Goal: Leave review/rating

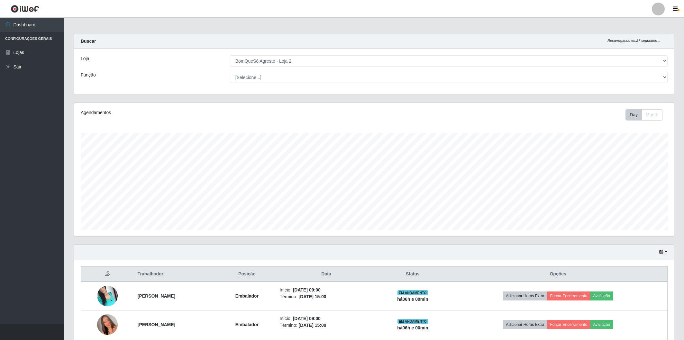
select select "214"
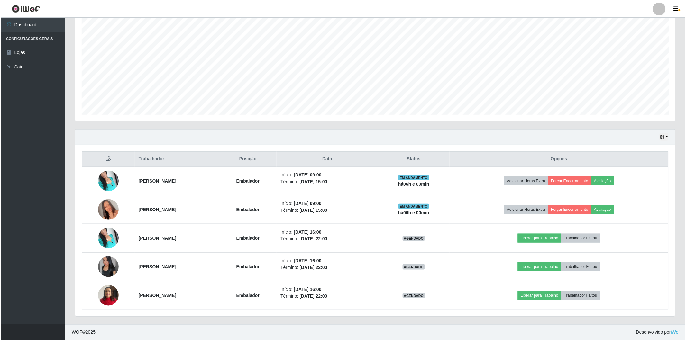
scroll to position [133, 600]
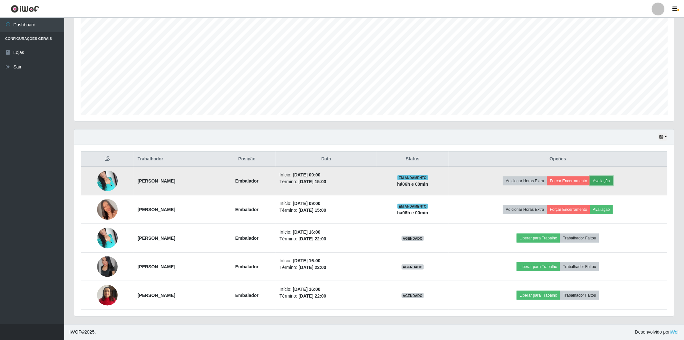
click at [613, 179] on button "Avaliação" at bounding box center [601, 180] width 23 height 9
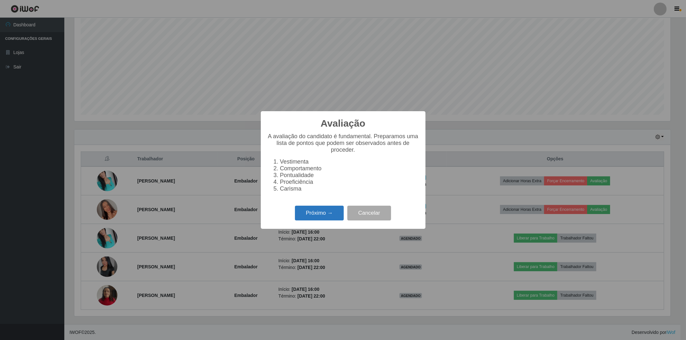
click at [322, 211] on button "Próximo →" at bounding box center [319, 213] width 49 height 15
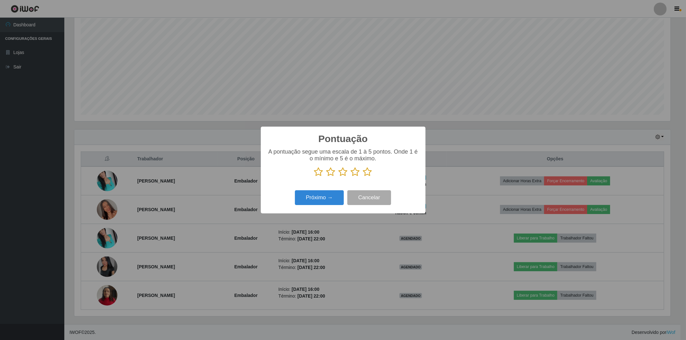
click at [368, 173] on icon at bounding box center [367, 172] width 9 height 10
click at [363, 177] on input "radio" at bounding box center [363, 177] width 0 height 0
click at [315, 197] on button "Próximo →" at bounding box center [319, 197] width 49 height 15
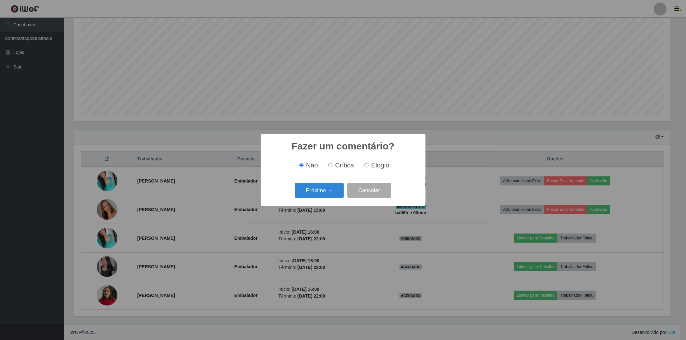
click at [315, 197] on button "Próximo →" at bounding box center [319, 190] width 49 height 15
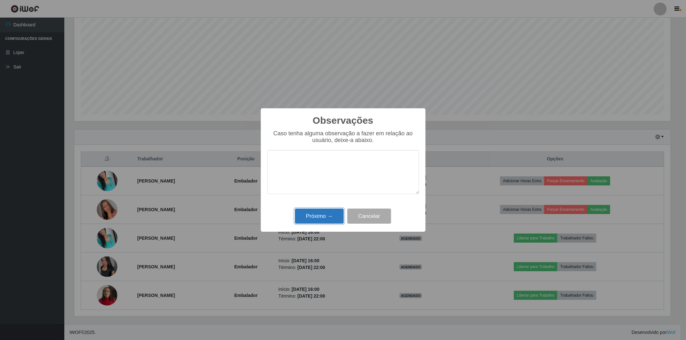
click at [309, 217] on button "Próximo →" at bounding box center [319, 216] width 49 height 15
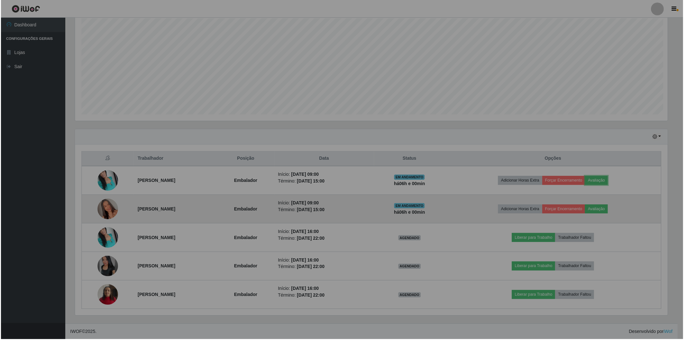
scroll to position [133, 600]
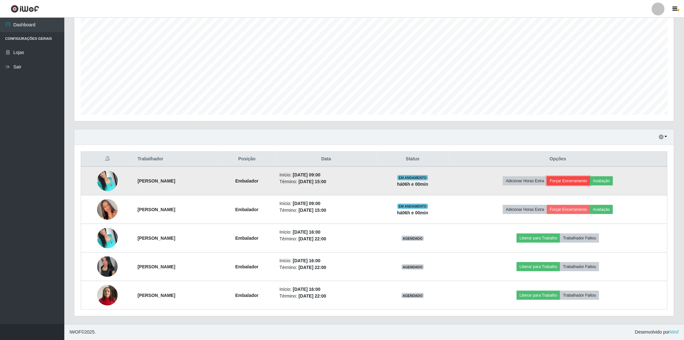
click at [573, 182] on button "Forçar Encerramento" at bounding box center [568, 180] width 43 height 9
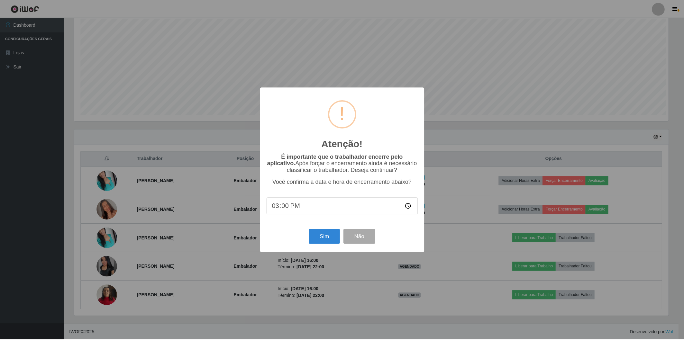
scroll to position [133, 596]
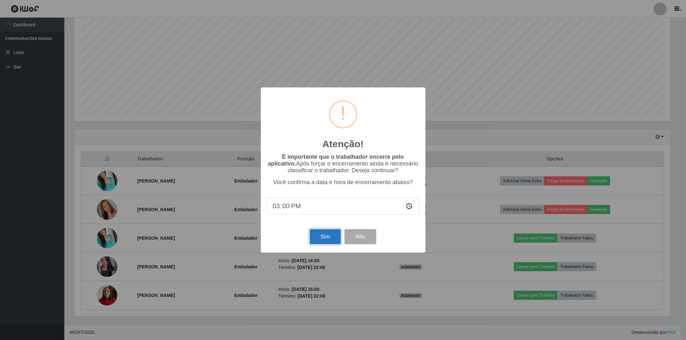
click at [320, 237] on button "Sim" at bounding box center [325, 236] width 31 height 15
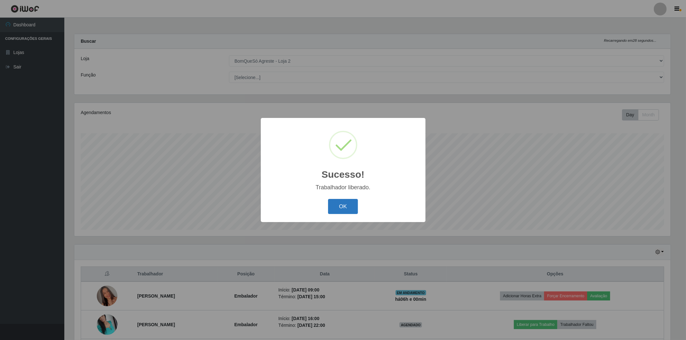
click at [338, 210] on button "OK" at bounding box center [343, 206] width 30 height 15
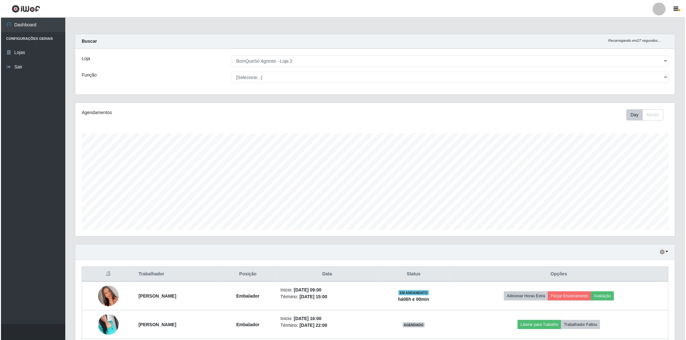
scroll to position [87, 0]
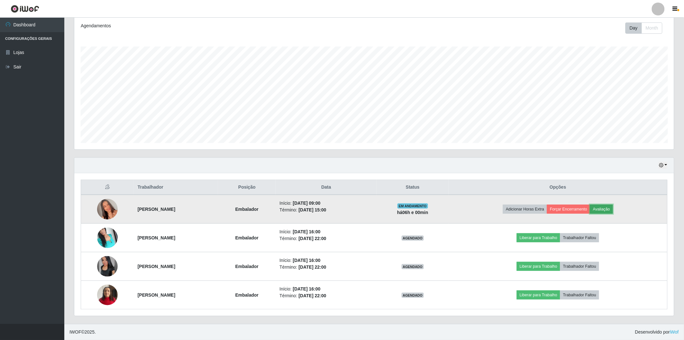
click at [613, 211] on button "Avaliação" at bounding box center [601, 209] width 23 height 9
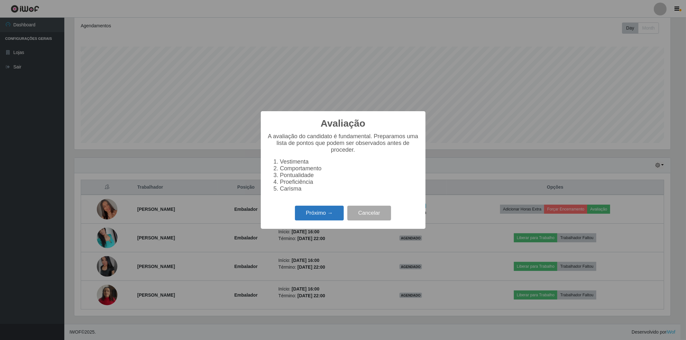
click at [321, 214] on button "Próximo →" at bounding box center [319, 213] width 49 height 15
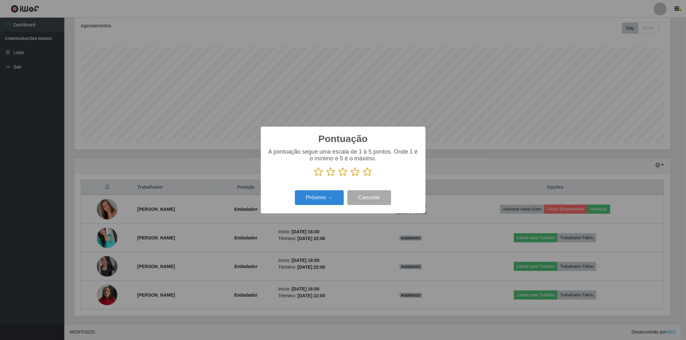
click at [370, 172] on icon at bounding box center [367, 172] width 9 height 10
click at [363, 177] on input "radio" at bounding box center [363, 177] width 0 height 0
click at [314, 200] on button "Próximo →" at bounding box center [319, 197] width 49 height 15
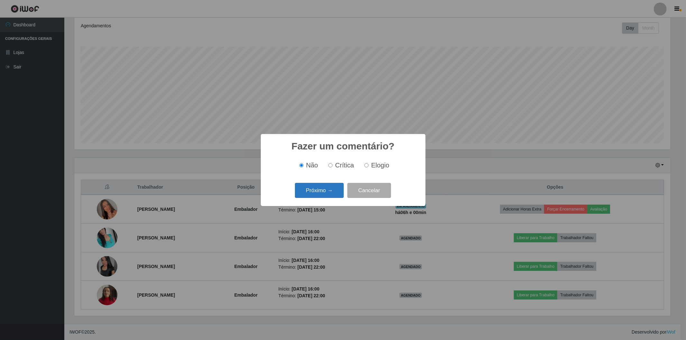
click at [323, 185] on button "Próximo →" at bounding box center [319, 190] width 49 height 15
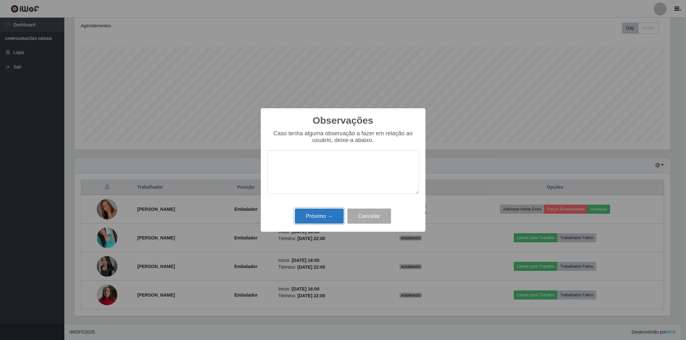
click at [318, 221] on button "Próximo →" at bounding box center [319, 216] width 49 height 15
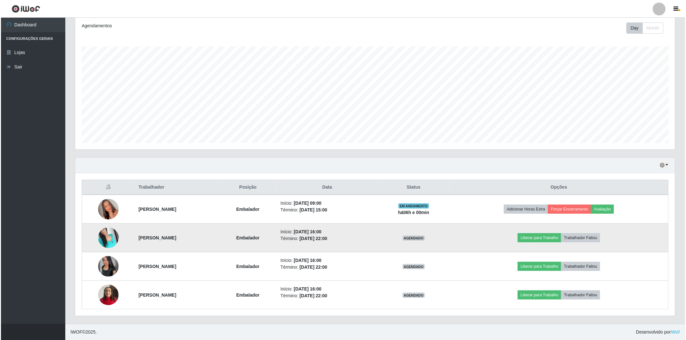
scroll to position [133, 600]
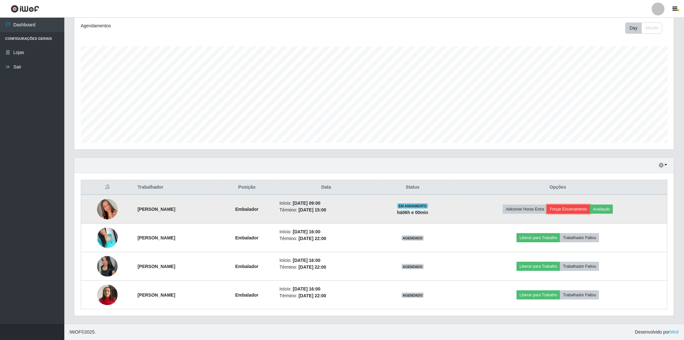
click at [581, 211] on button "Forçar Encerramento" at bounding box center [568, 209] width 43 height 9
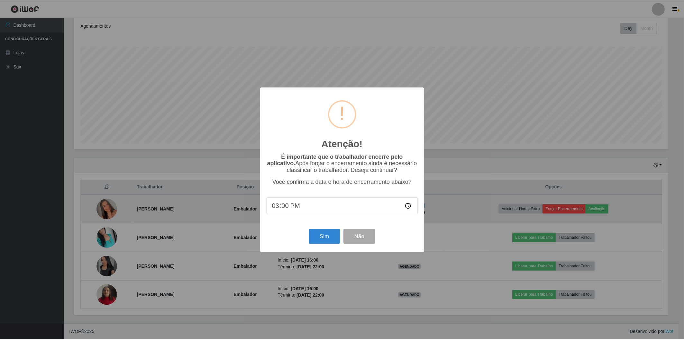
scroll to position [133, 596]
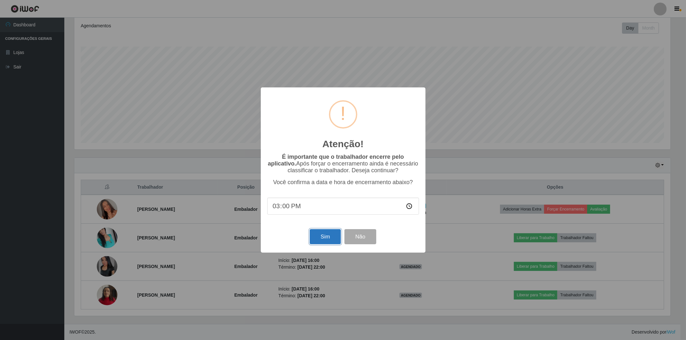
click at [325, 236] on button "Sim" at bounding box center [325, 236] width 31 height 15
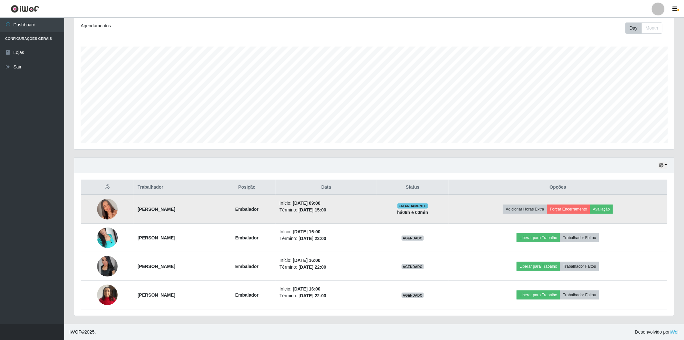
scroll to position [0, 0]
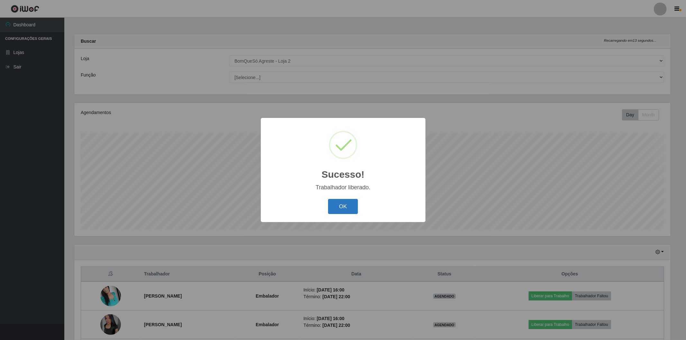
click at [348, 208] on button "OK" at bounding box center [343, 206] width 30 height 15
